Goal: Task Accomplishment & Management: Use online tool/utility

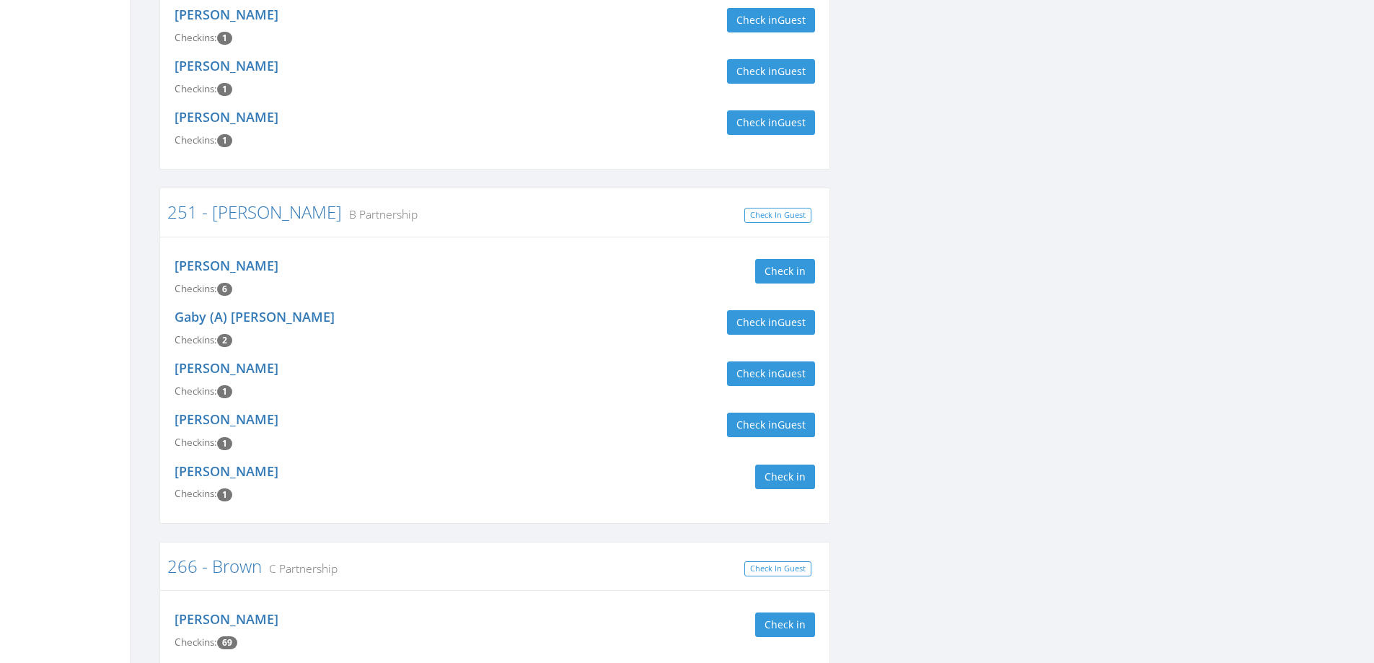
scroll to position [1287, 0]
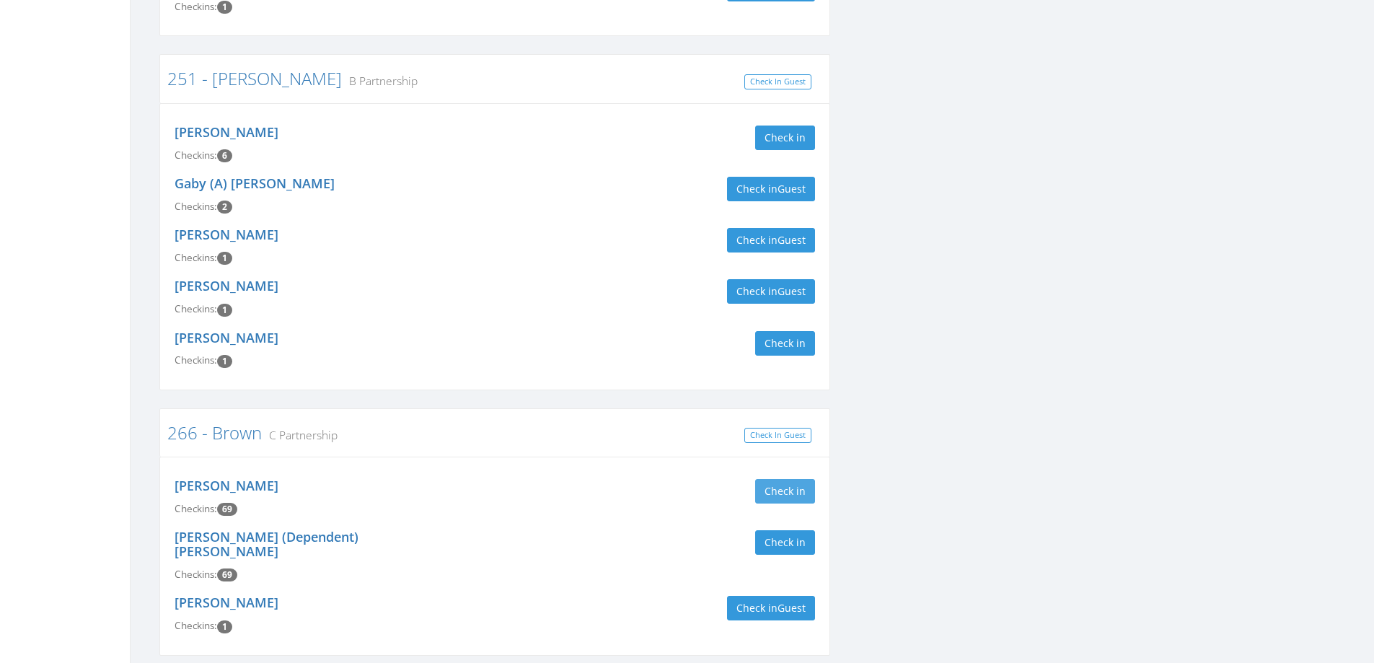
type input "brown"
click at [794, 479] on button "Check in" at bounding box center [785, 491] width 60 height 25
click at [795, 530] on button "Check in" at bounding box center [785, 542] width 60 height 25
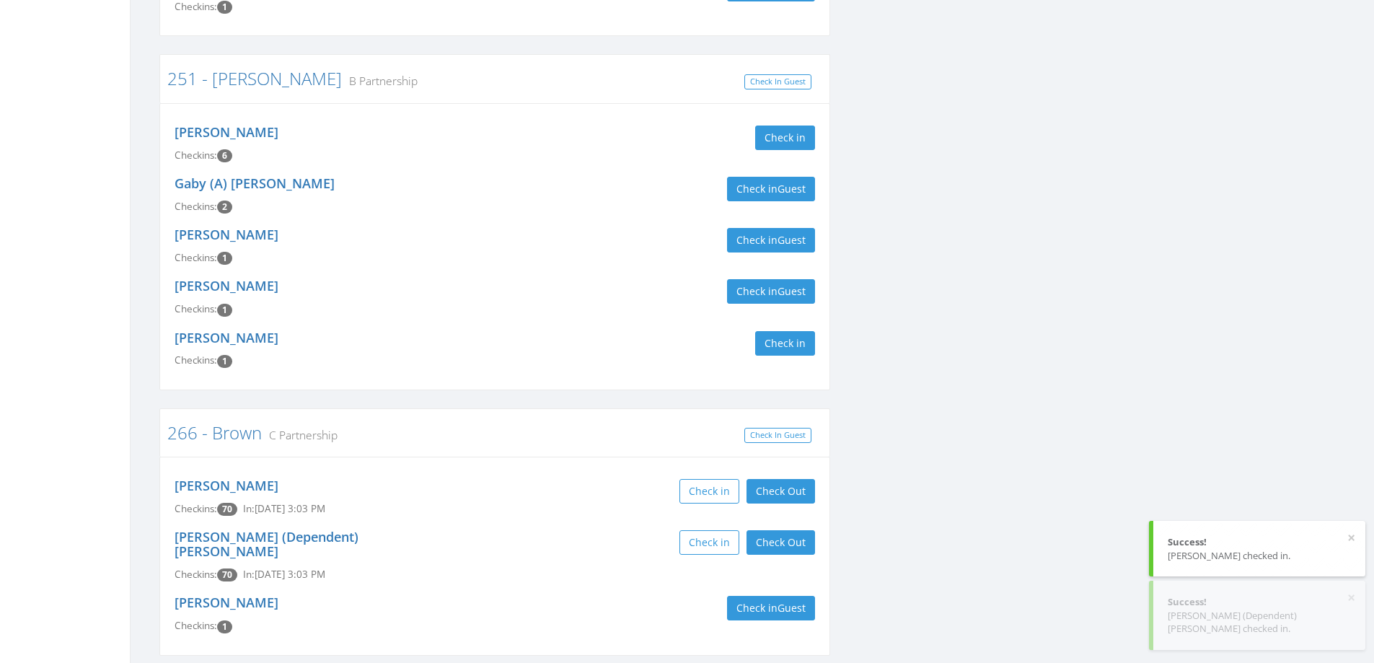
click at [603, 479] on div "Check in Check Out Check Out" at bounding box center [660, 491] width 309 height 25
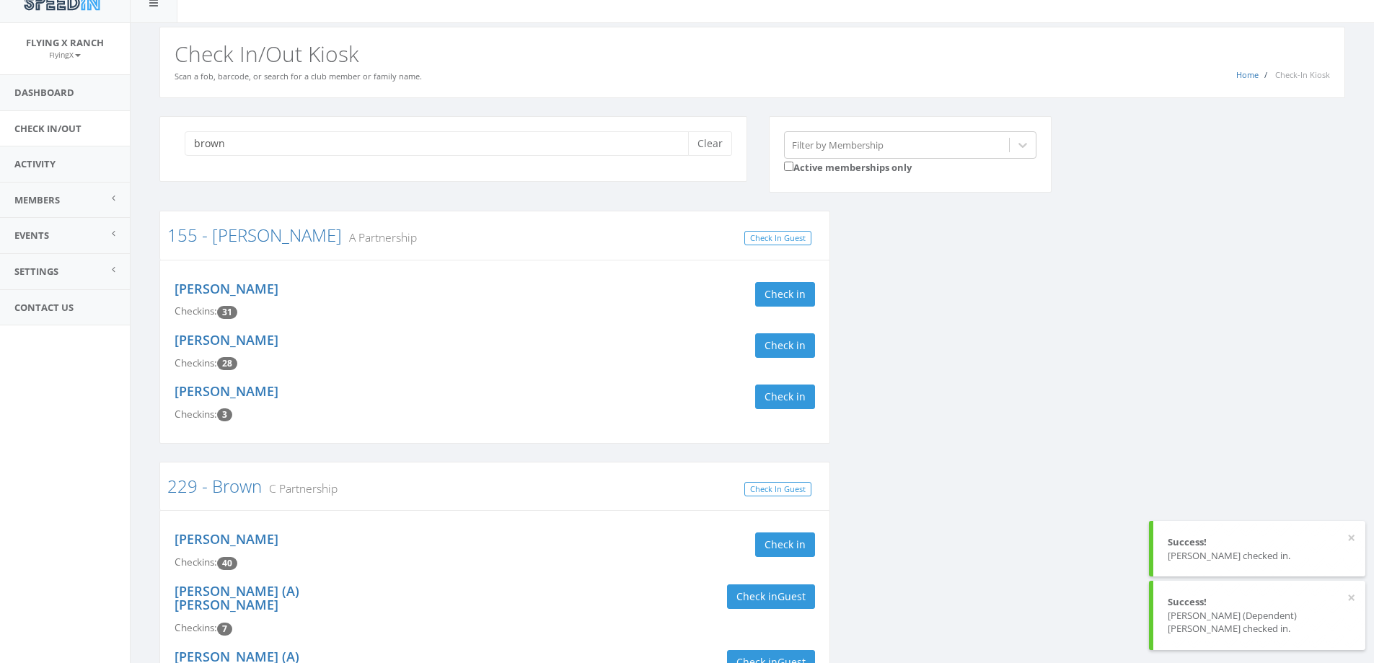
scroll to position [0, 0]
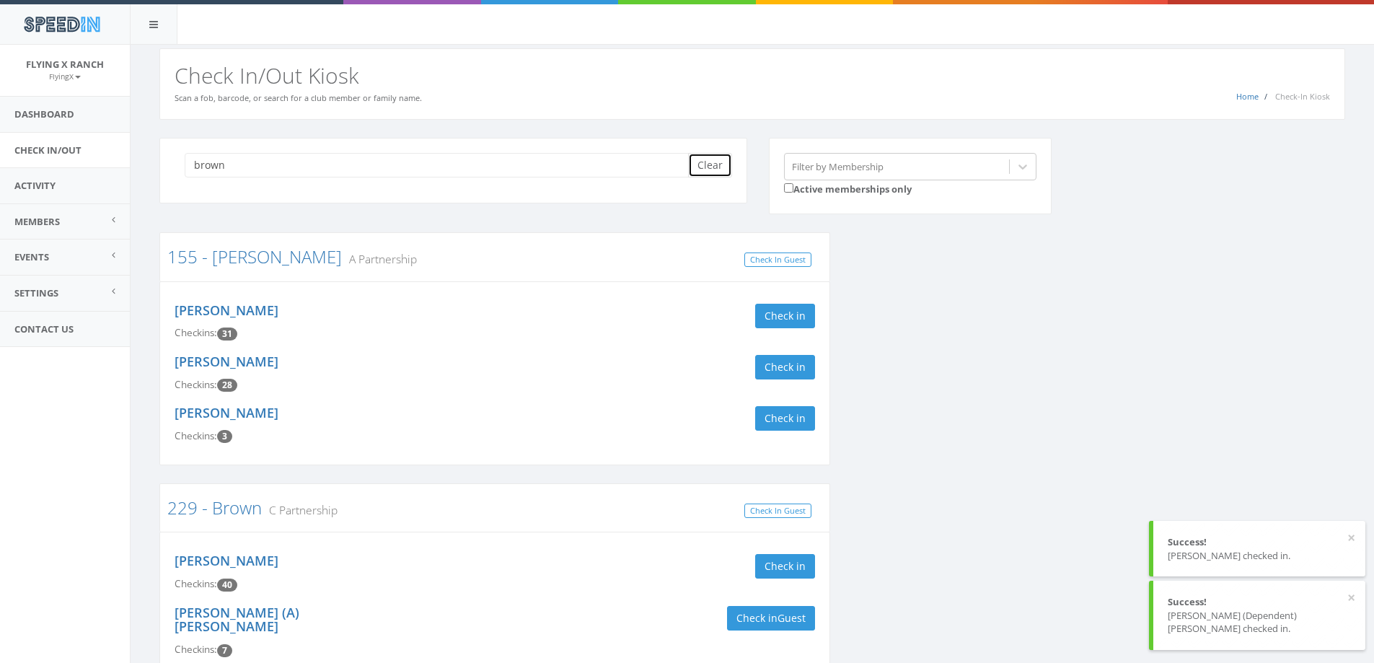
click at [717, 169] on button "Clear" at bounding box center [710, 165] width 44 height 25
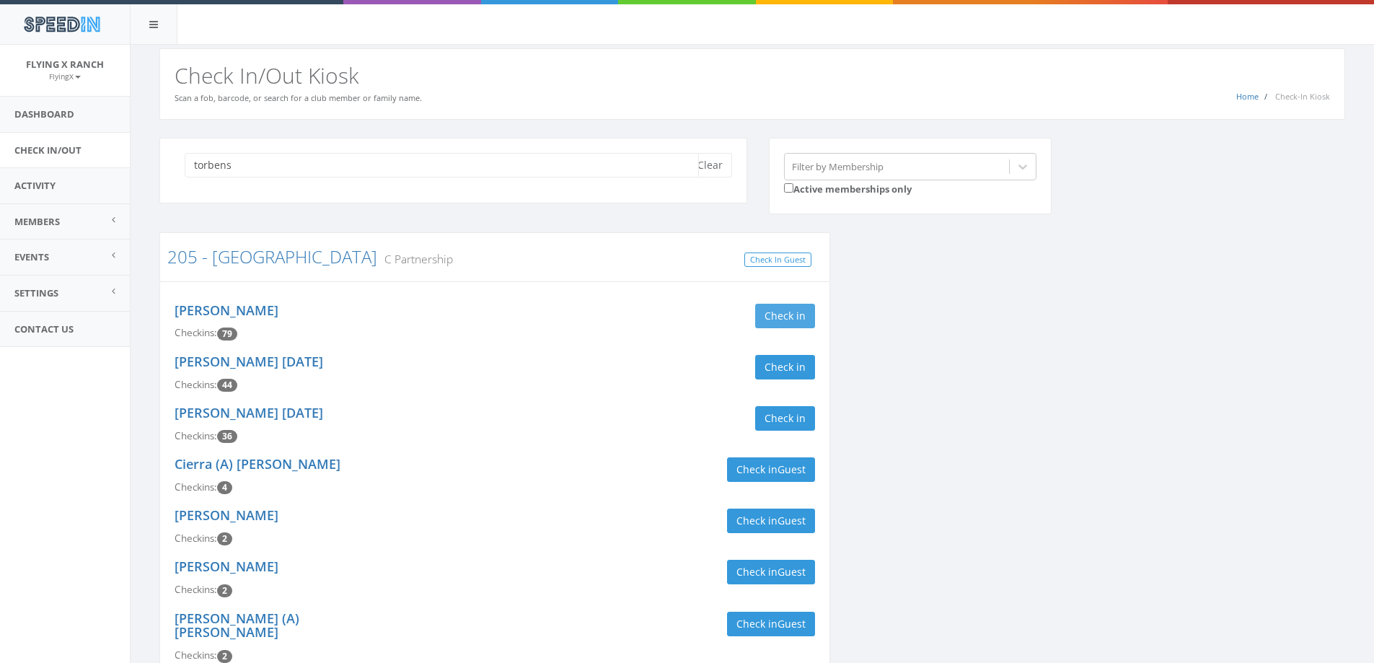
type input "torbens"
click at [795, 316] on button "Check in" at bounding box center [785, 316] width 60 height 25
click at [702, 162] on button "Clear" at bounding box center [710, 165] width 44 height 25
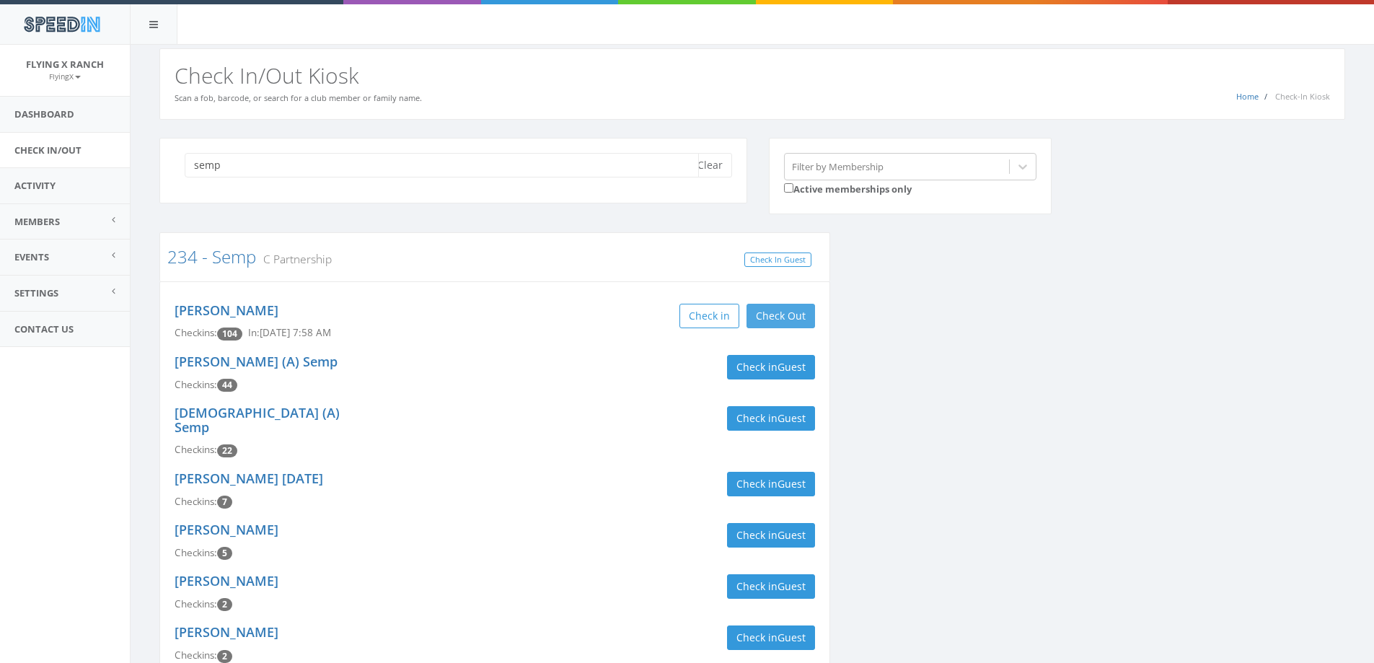
type input "semp"
click at [782, 313] on button "Check Out" at bounding box center [780, 316] width 69 height 25
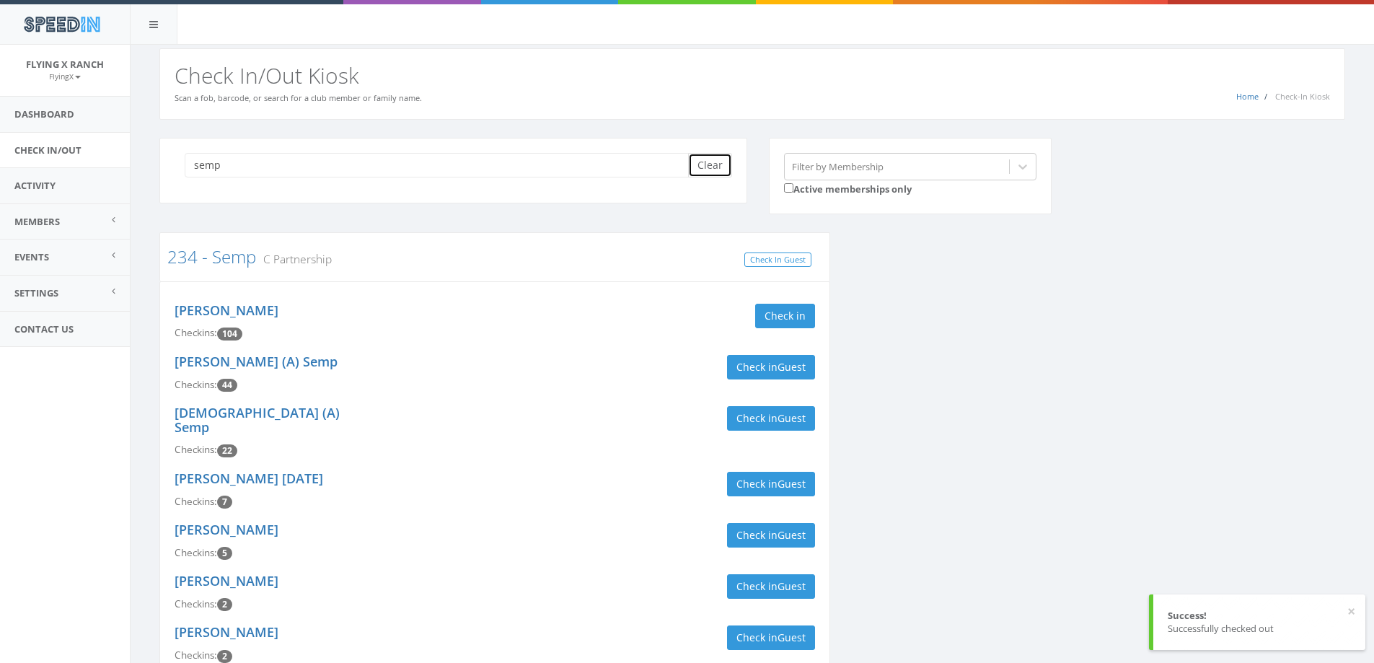
click at [723, 167] on button "Clear" at bounding box center [710, 165] width 44 height 25
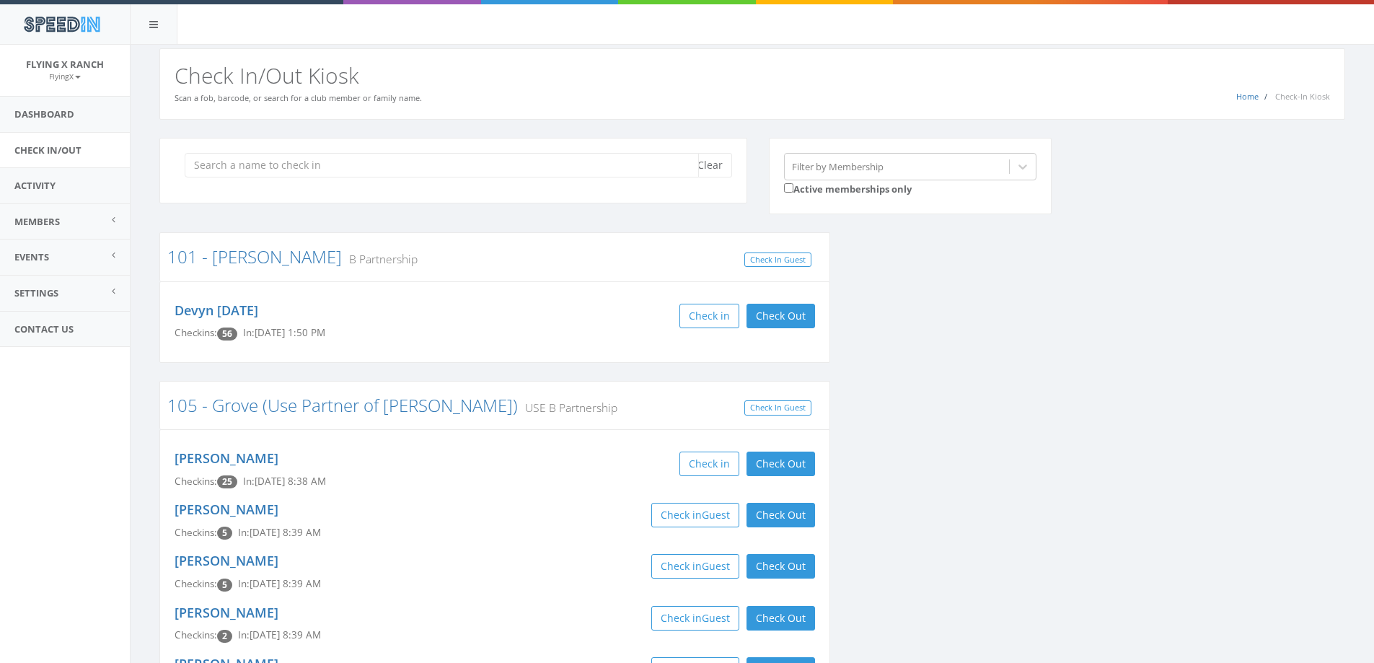
click at [643, 166] on input "search" at bounding box center [442, 165] width 514 height 25
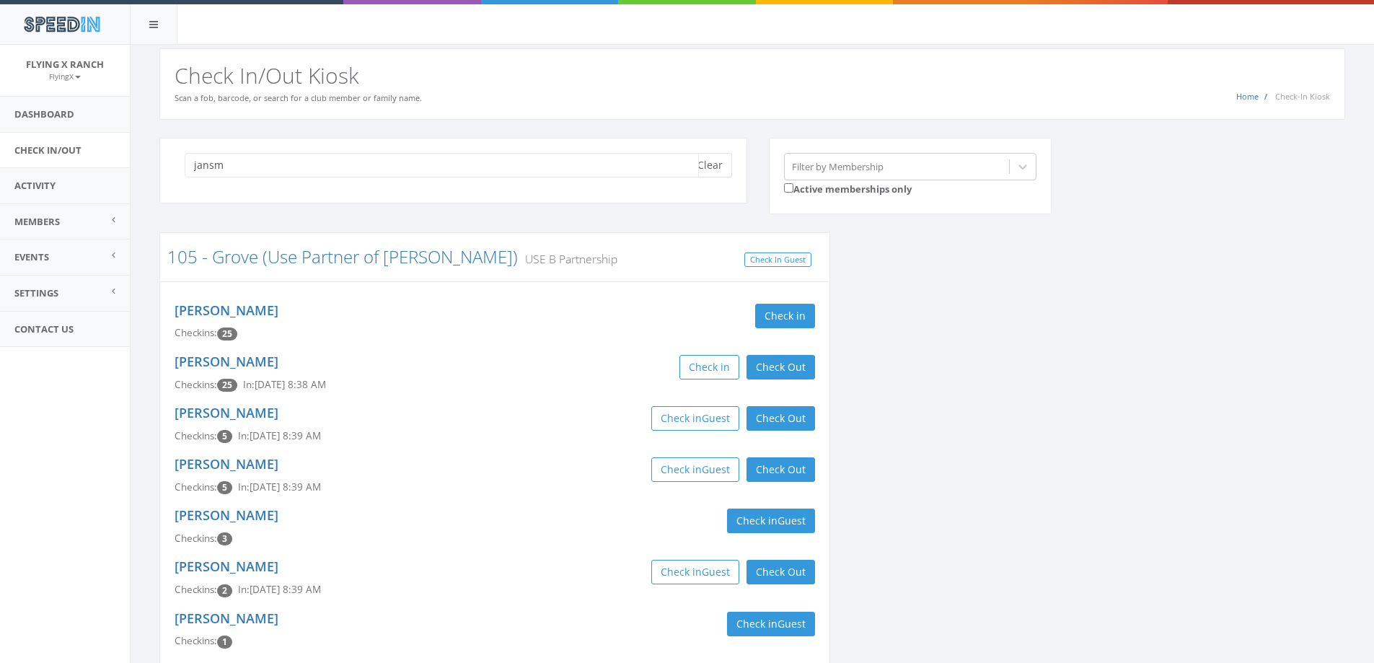
type input "jansm"
click at [728, 162] on button "Clear" at bounding box center [710, 165] width 44 height 25
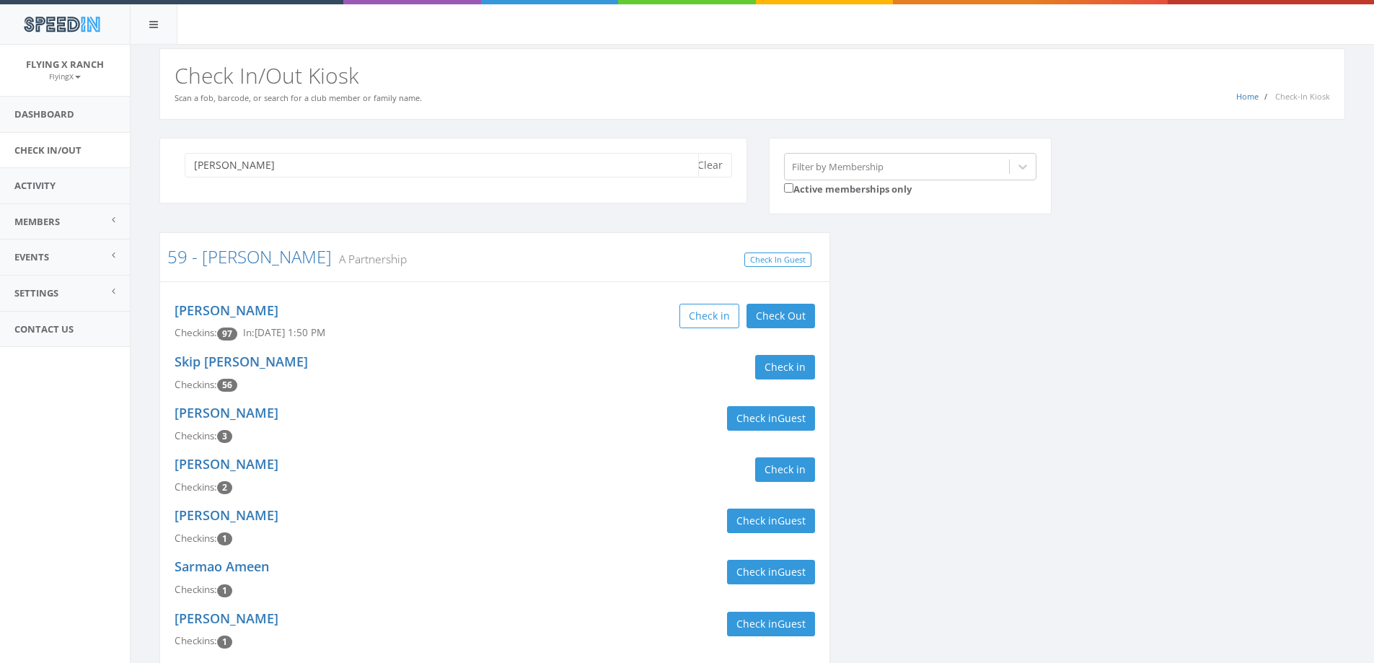
type input "jansma"
click at [752, 366] on div "Check in" at bounding box center [660, 367] width 309 height 25
click at [770, 366] on button "Check in" at bounding box center [785, 367] width 60 height 25
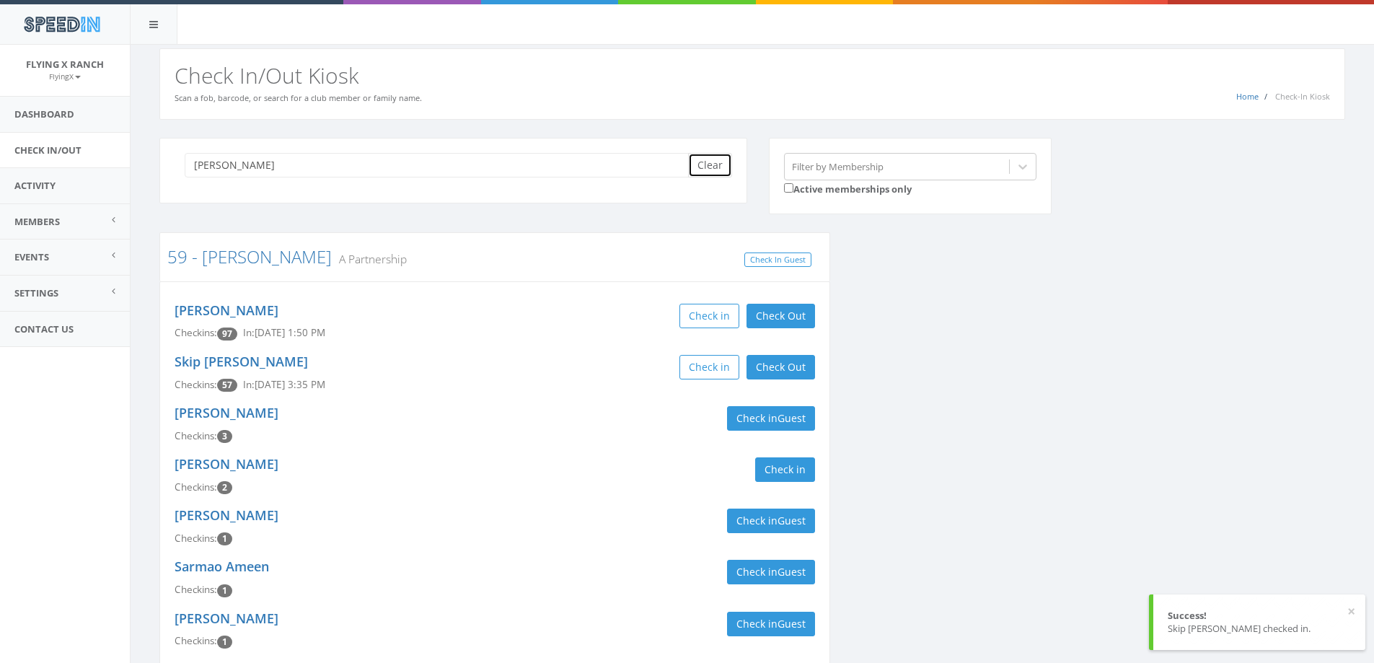
click at [711, 169] on button "Clear" at bounding box center [710, 165] width 44 height 25
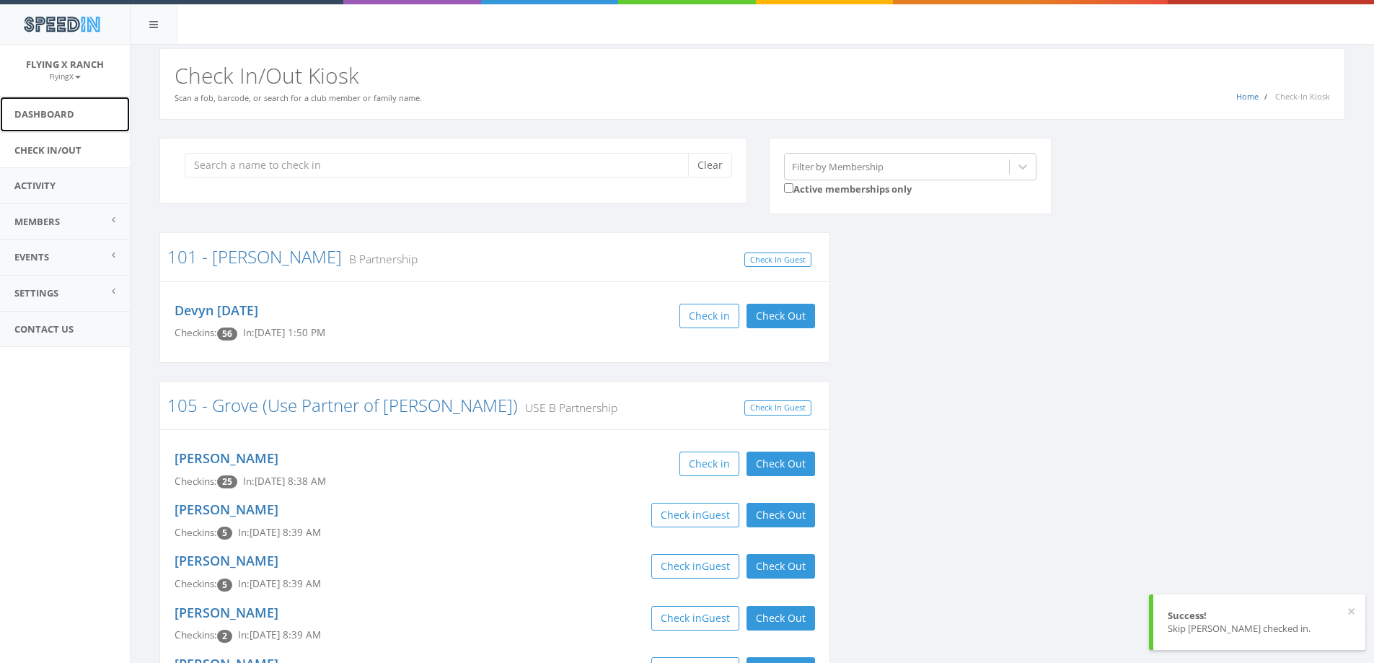
click at [32, 109] on link "Dashboard" at bounding box center [65, 114] width 130 height 35
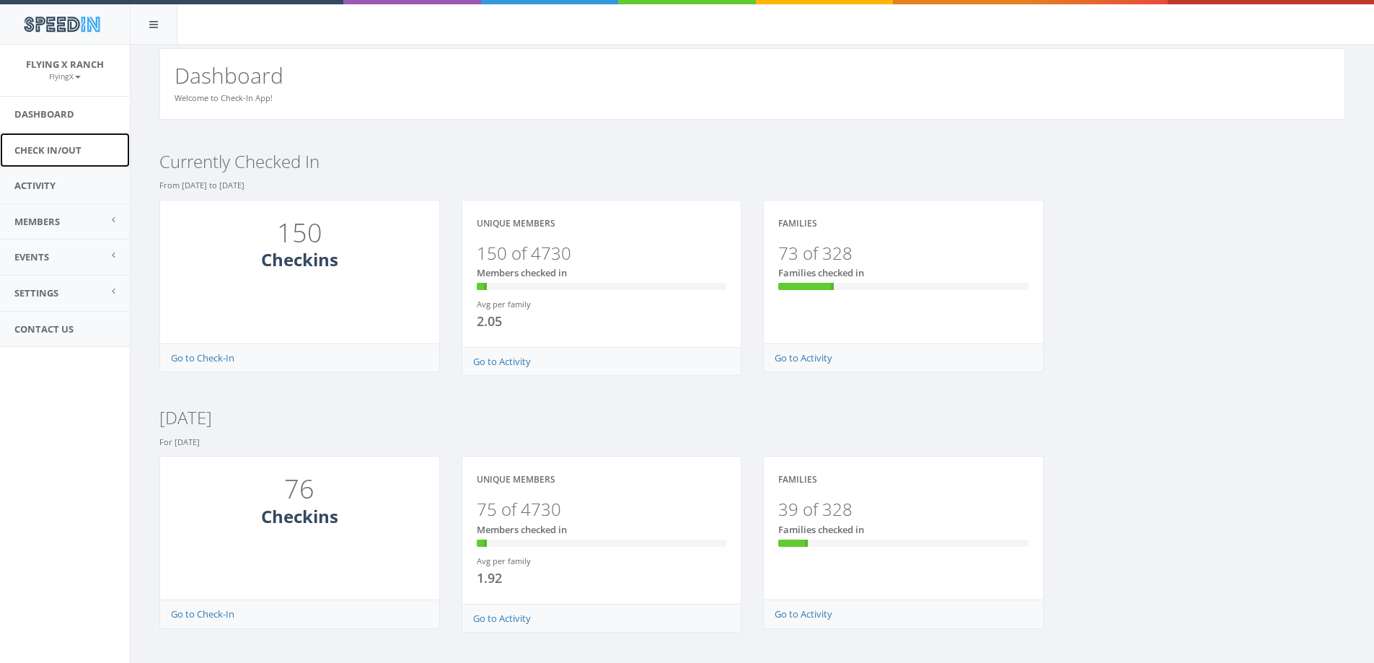
click at [46, 151] on link "Check In/Out" at bounding box center [65, 150] width 130 height 35
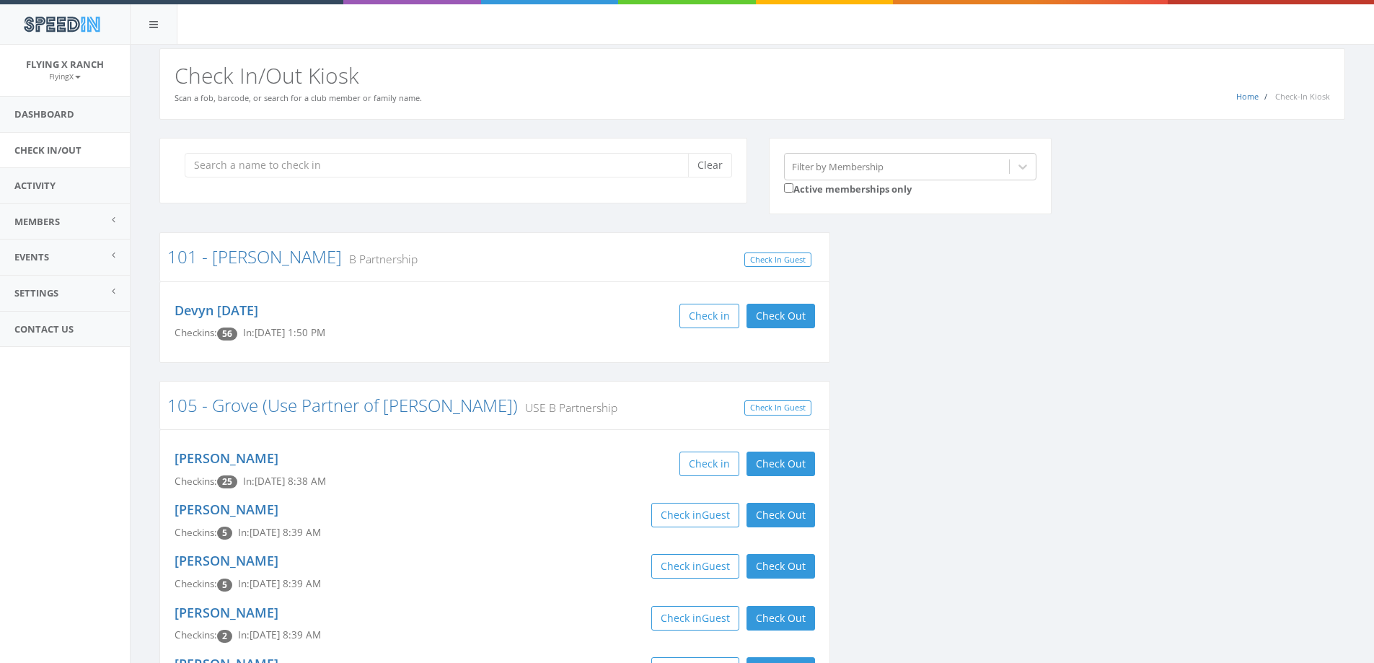
click at [1028, 49] on div "Home Check-In Kiosk Check In/Out Kiosk Scan a fob, barcode, or search for a clu…" at bounding box center [752, 83] width 1186 height 71
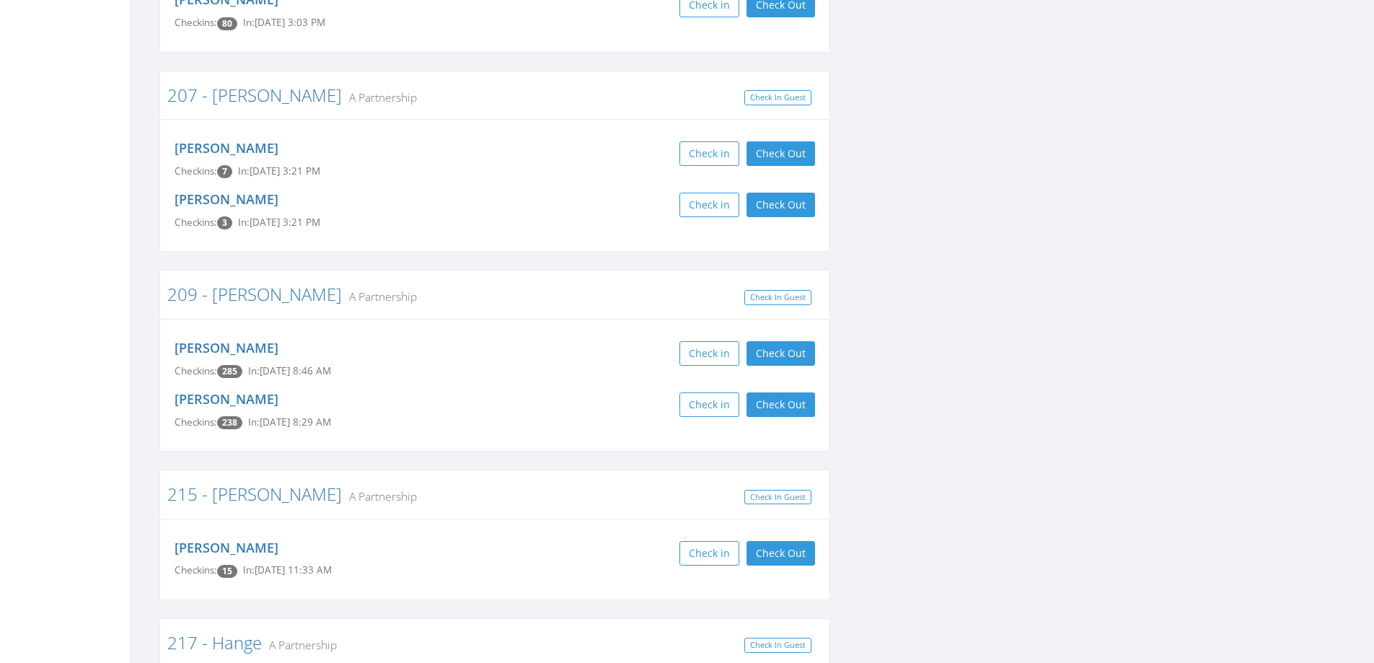
scroll to position [6634, 0]
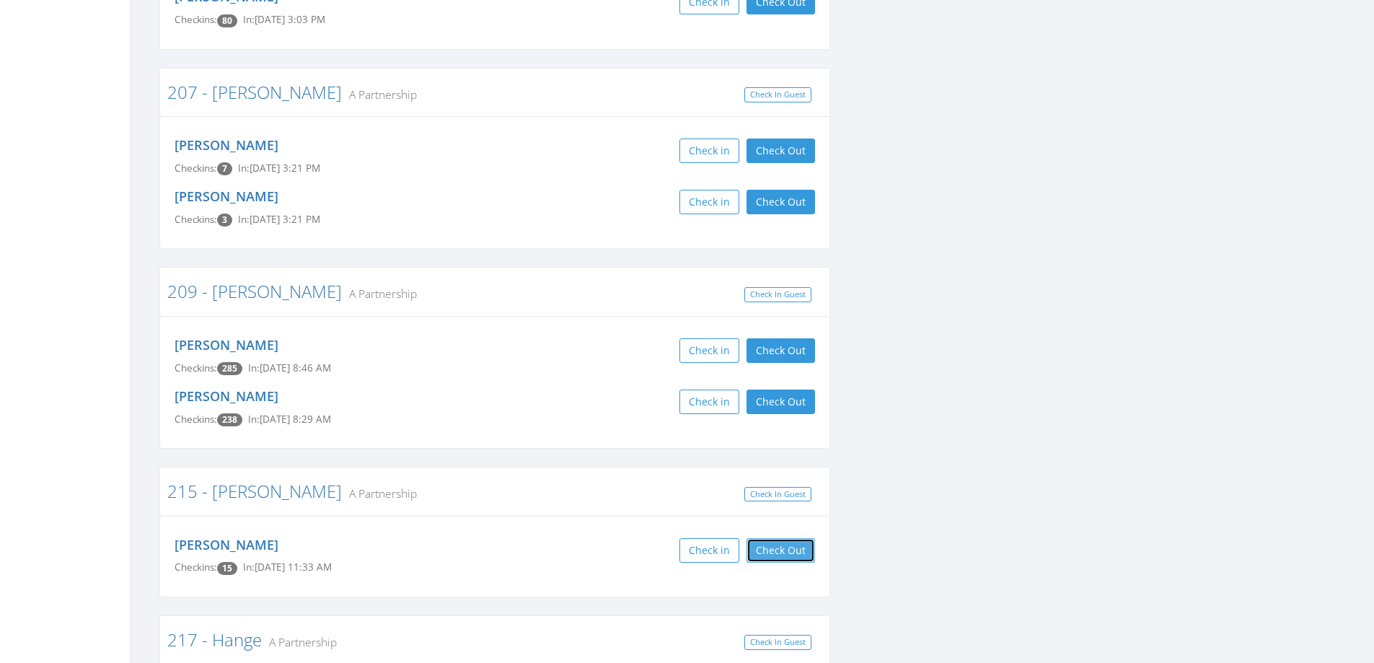
click at [772, 538] on button "Check Out" at bounding box center [780, 550] width 69 height 25
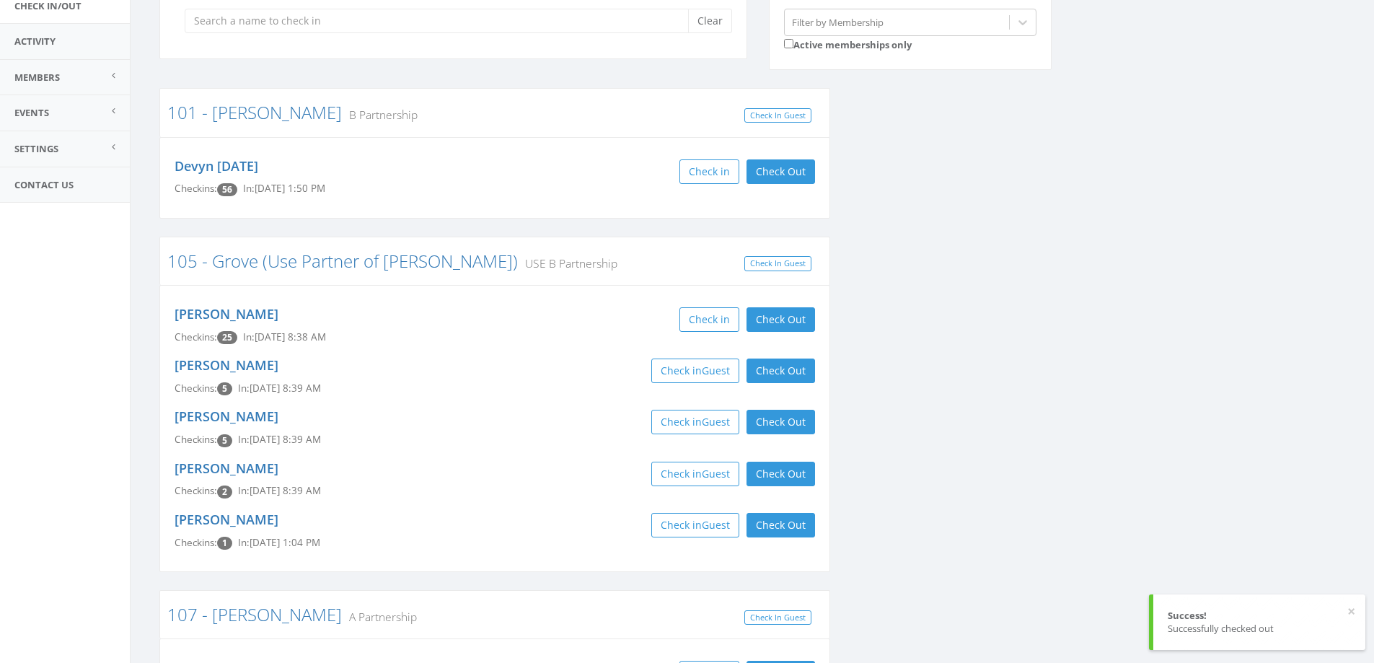
scroll to position [0, 0]
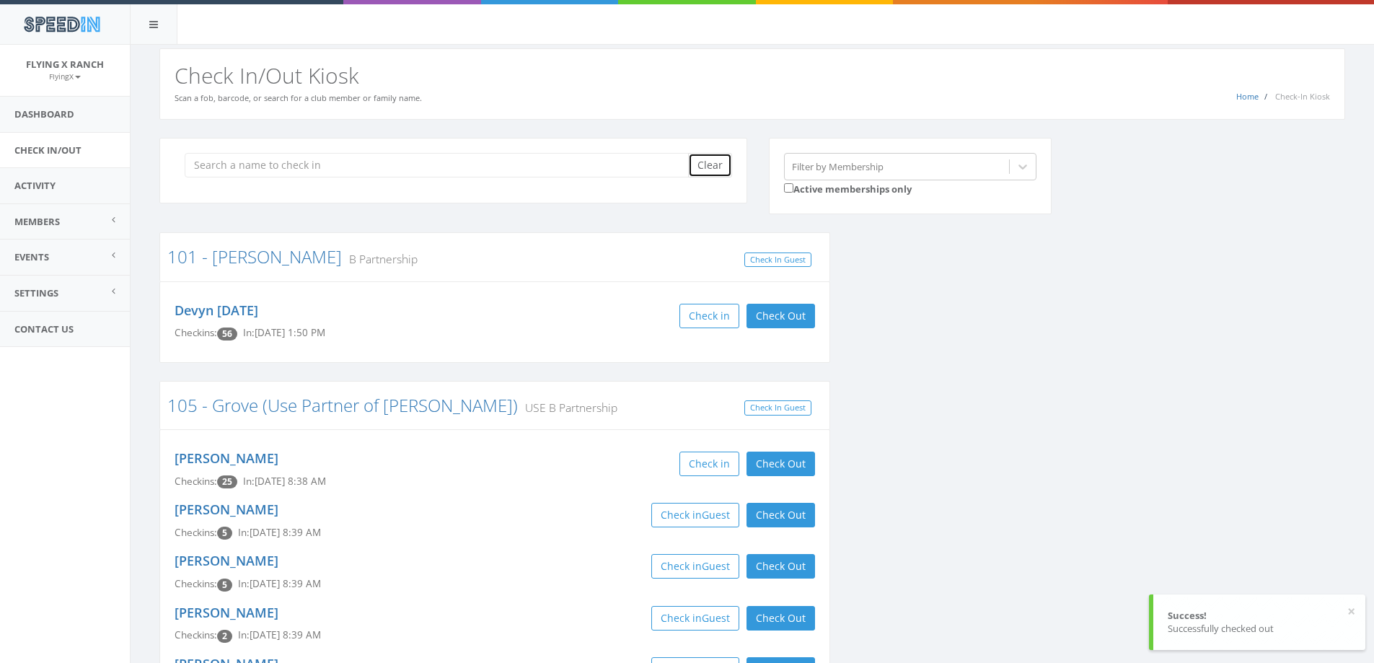
click at [704, 165] on button "Clear" at bounding box center [710, 165] width 44 height 25
click at [558, 99] on div "Home Check-In Kiosk Check In/Out Kiosk Scan a fob, barcode, or search for a clu…" at bounding box center [752, 83] width 1186 height 71
